Goal: Find specific page/section

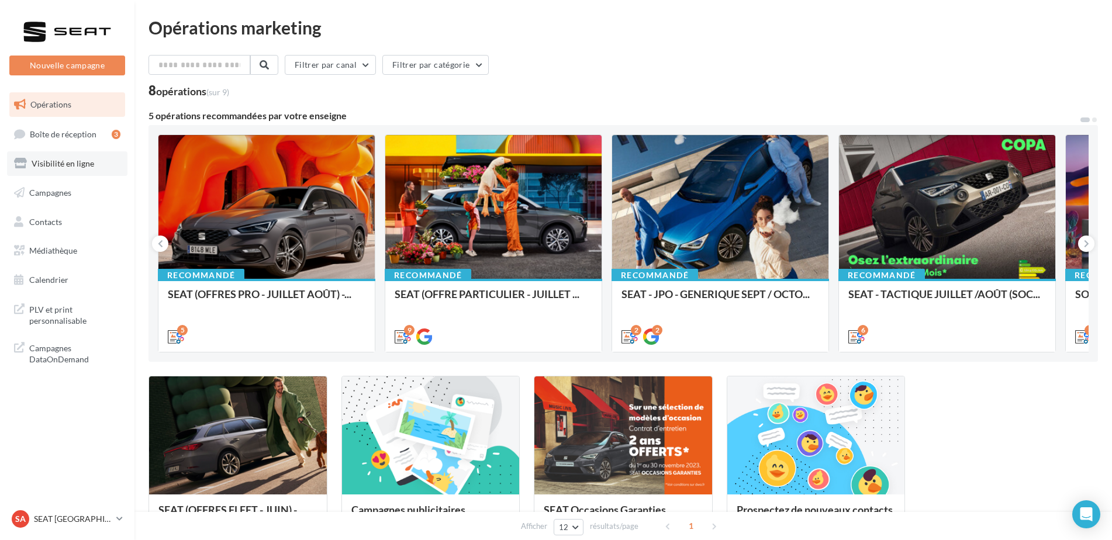
click at [51, 170] on link "Visibilité en ligne" at bounding box center [67, 163] width 120 height 25
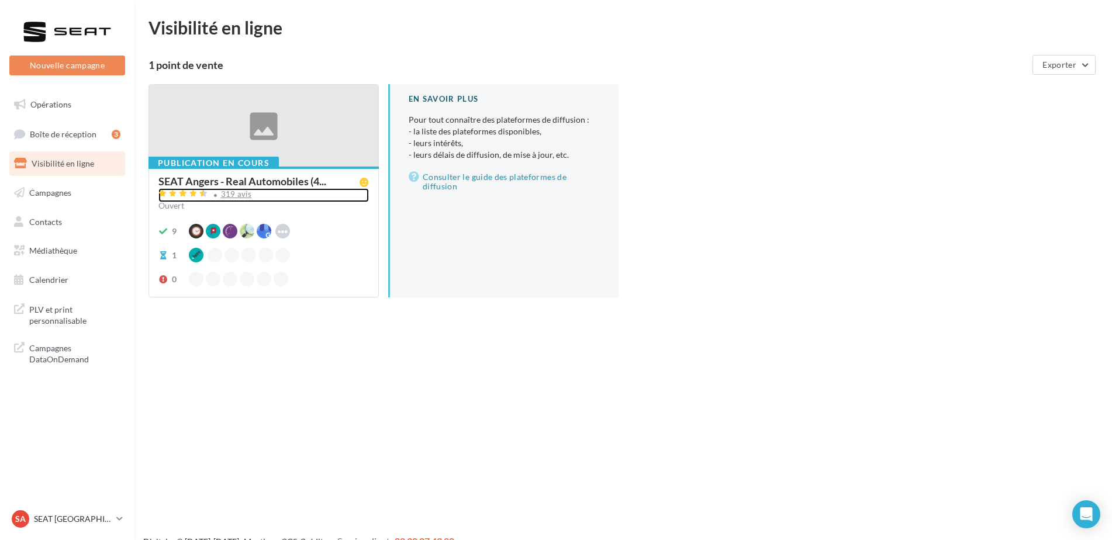
click at [233, 199] on div "319 avis" at bounding box center [263, 195] width 210 height 14
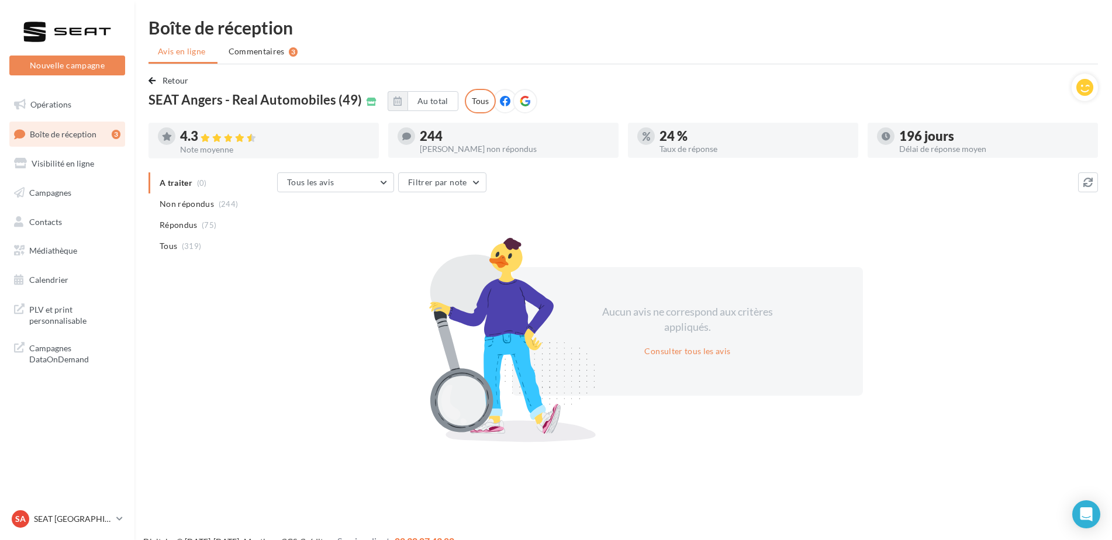
click at [60, 532] on div "SA SEAT ANGERS SEAT-ANGERS" at bounding box center [67, 524] width 134 height 32
click at [67, 526] on div "SA SEAT ANGERS SEAT-ANGERS" at bounding box center [62, 519] width 100 height 18
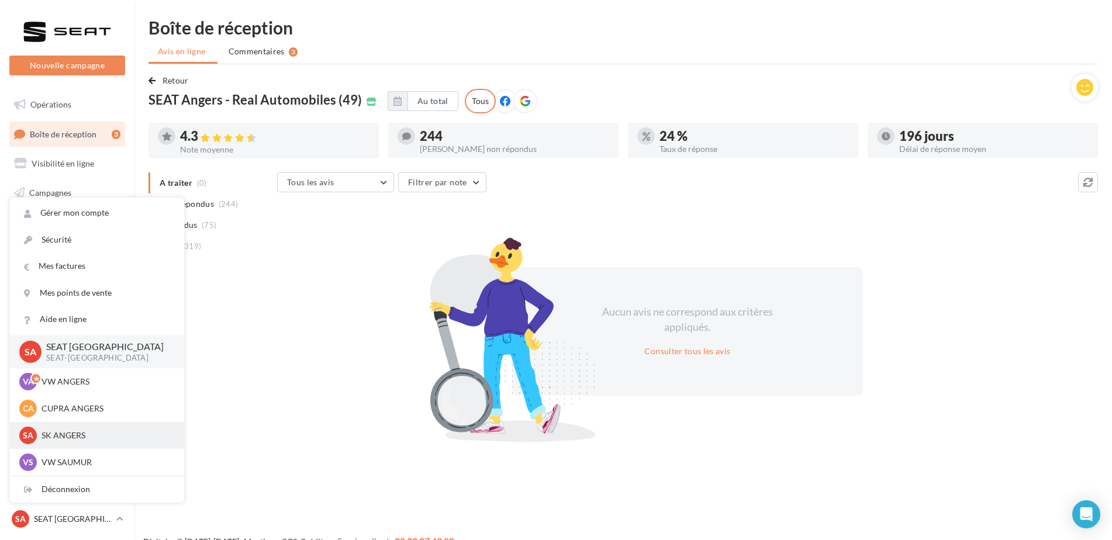
click at [101, 437] on p "SK ANGERS" at bounding box center [106, 436] width 129 height 12
